Goal: Find specific page/section: Find specific page/section

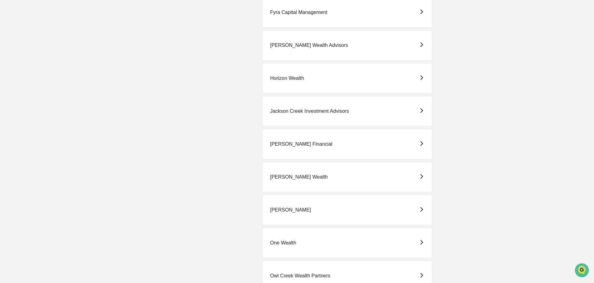
scroll to position [466, 0]
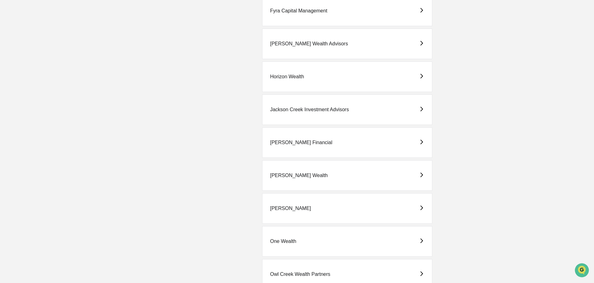
click at [290, 174] on div "[PERSON_NAME] Wealth" at bounding box center [299, 176] width 58 height 6
